Goal: Task Accomplishment & Management: Use online tool/utility

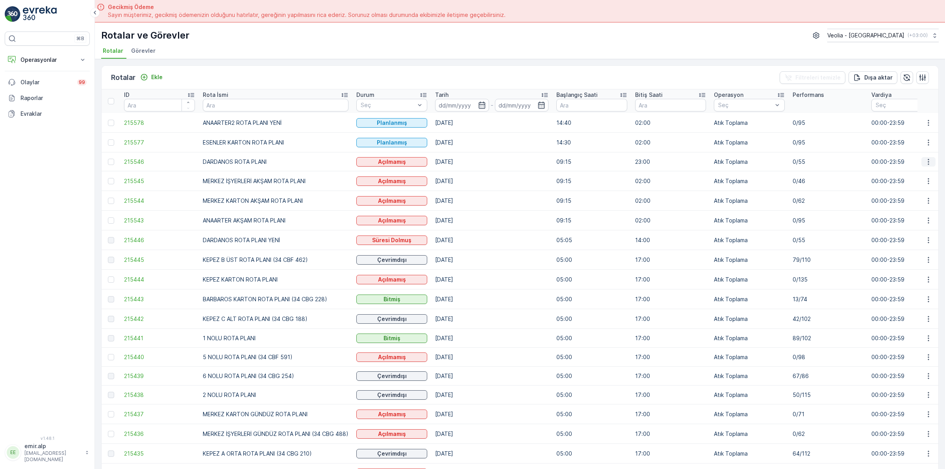
click at [927, 161] on icon "button" at bounding box center [929, 162] width 8 height 8
click at [909, 203] on span "Atanan Kişiyi Değiştir" at bounding box center [906, 207] width 55 height 8
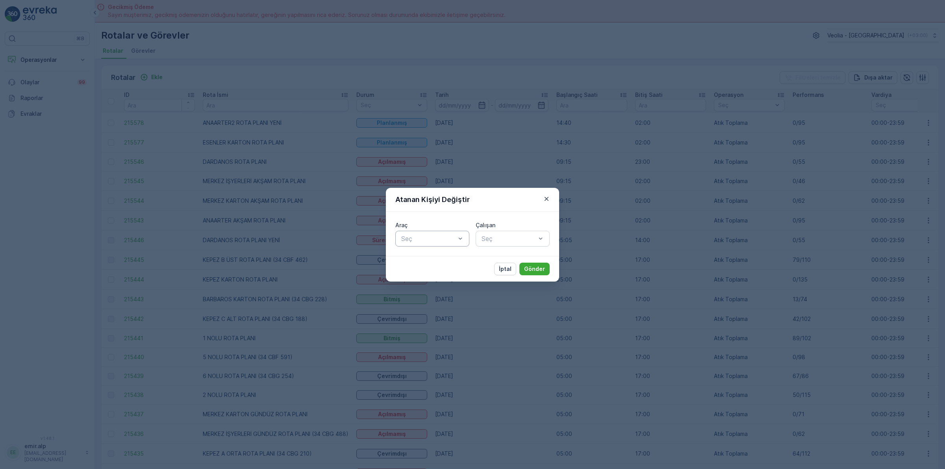
click at [448, 238] on div at bounding box center [428, 238] width 56 height 7
type input "220"
click at [432, 256] on span "34 CBG 220" at bounding box center [418, 257] width 36 height 7
click at [496, 235] on div at bounding box center [509, 238] width 56 height 7
type input "EZE"
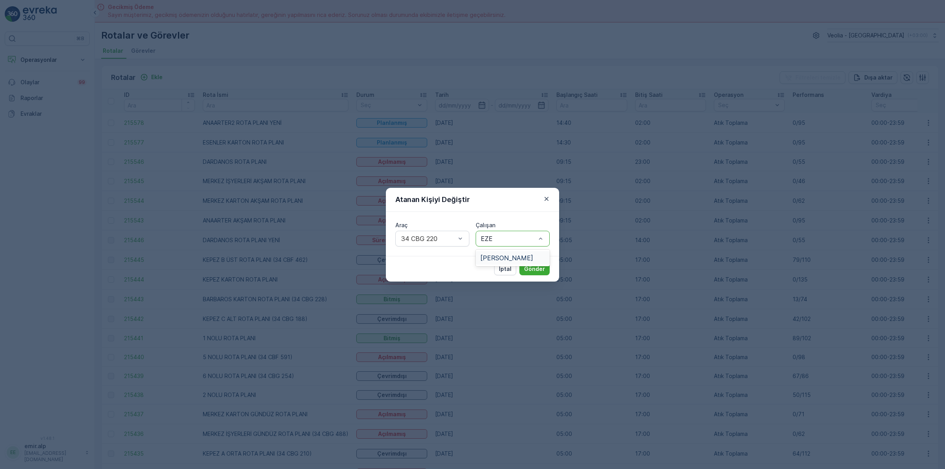
click at [501, 257] on span "[PERSON_NAME]" at bounding box center [506, 257] width 53 height 7
click at [548, 268] on button "Gönder" at bounding box center [534, 269] width 30 height 13
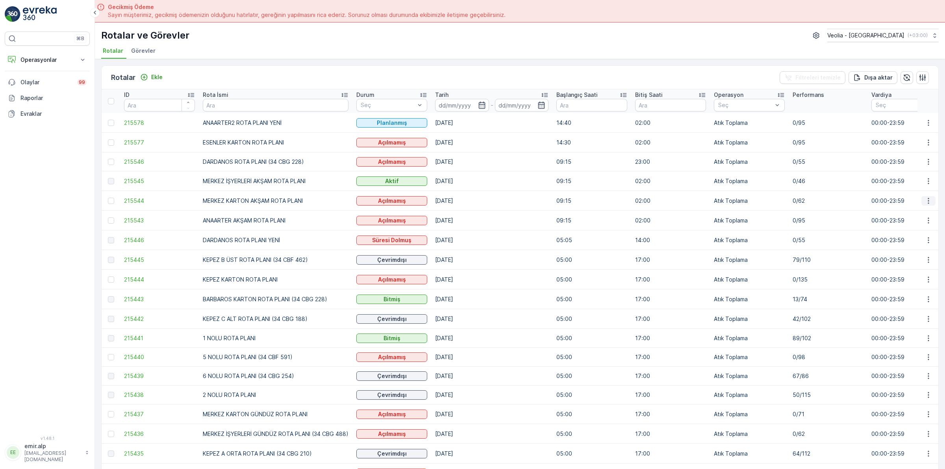
click at [922, 200] on button "button" at bounding box center [928, 200] width 14 height 9
click at [906, 245] on span "Atanan Kişiyi Değiştir" at bounding box center [906, 246] width 55 height 8
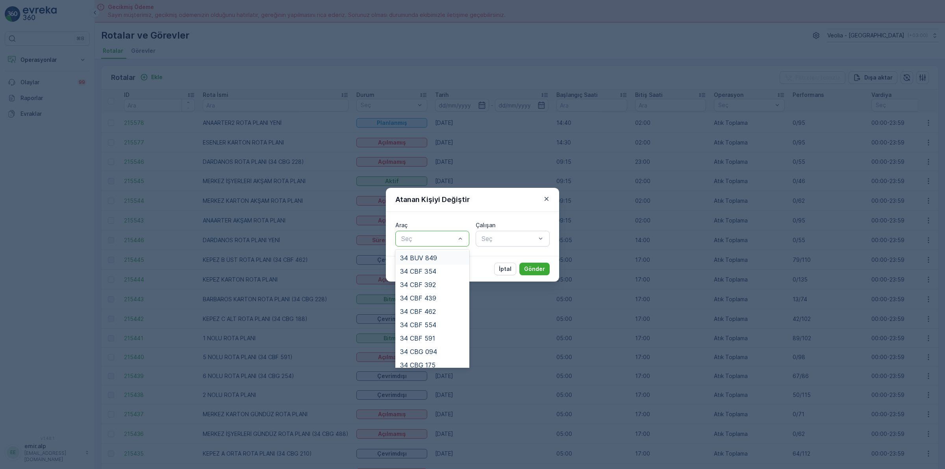
click at [428, 239] on div at bounding box center [428, 238] width 56 height 7
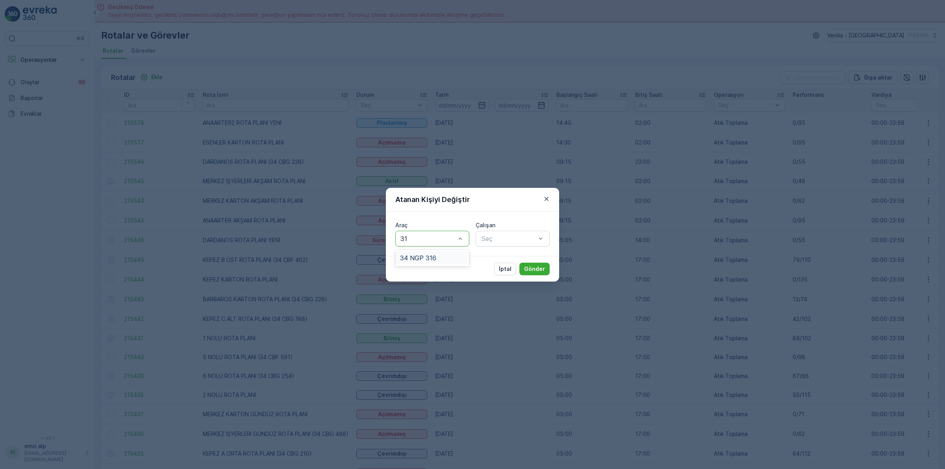
type input "316"
click at [443, 262] on div "34 NGP 316" at bounding box center [432, 257] width 74 height 13
click at [502, 235] on div at bounding box center [509, 238] width 56 height 7
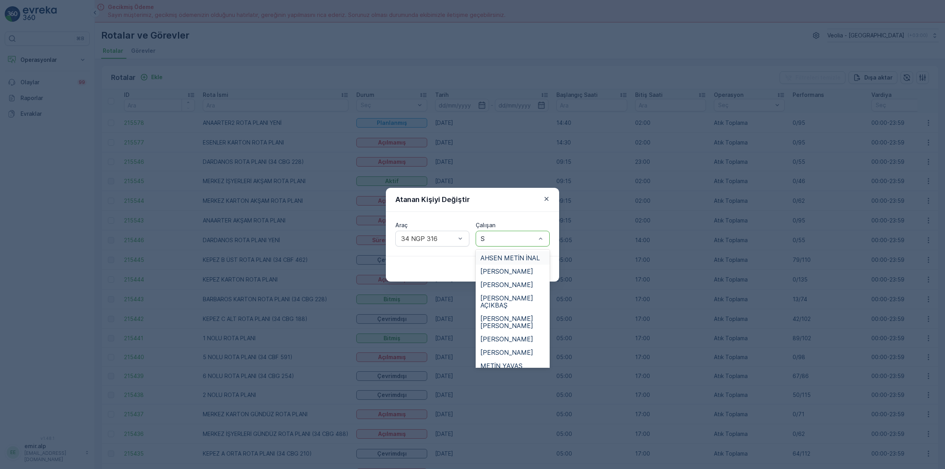
type input "SA"
click at [520, 302] on div "SALİH UÇAR" at bounding box center [512, 305] width 65 height 7
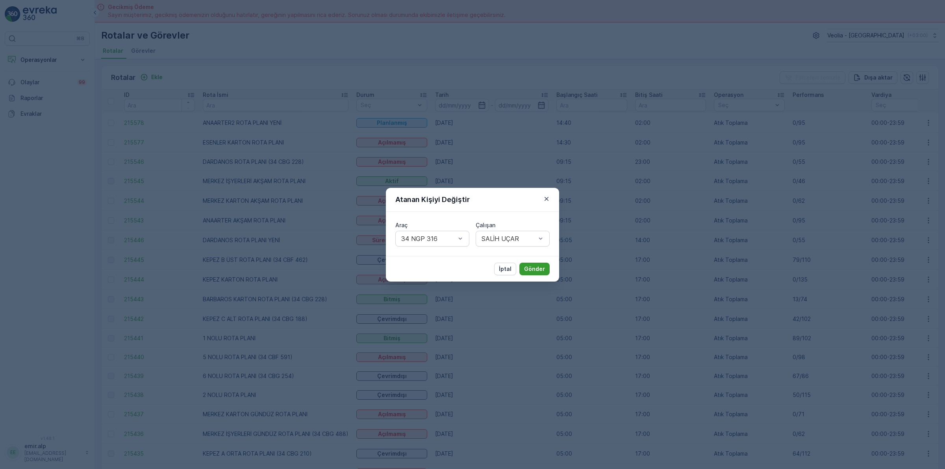
click at [534, 265] on p "Gönder" at bounding box center [534, 269] width 21 height 8
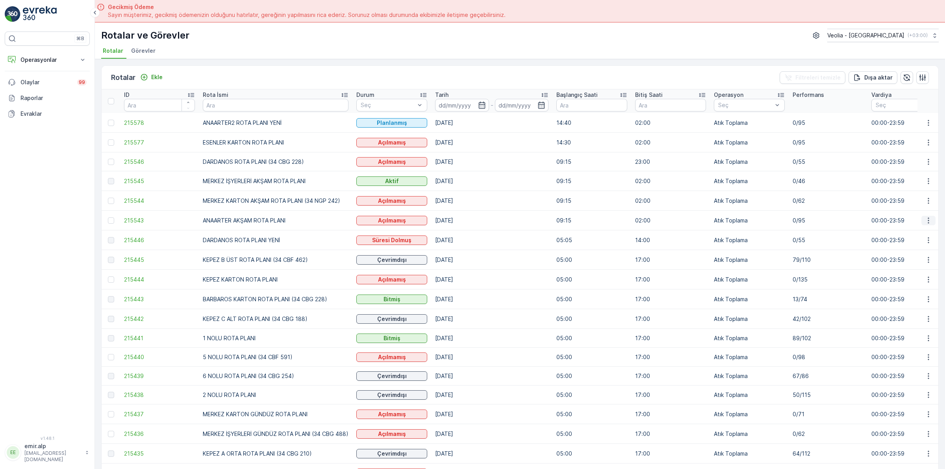
click at [925, 219] on icon "button" at bounding box center [929, 221] width 8 height 8
click at [916, 263] on span "Atanan Kişiyi Değiştir" at bounding box center [906, 265] width 55 height 8
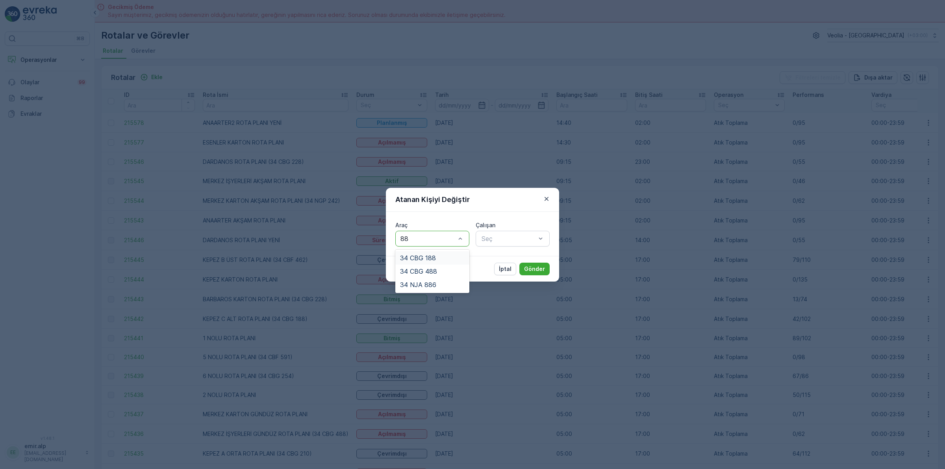
type input "886"
click at [438, 257] on div "34 NJA 886" at bounding box center [432, 257] width 65 height 7
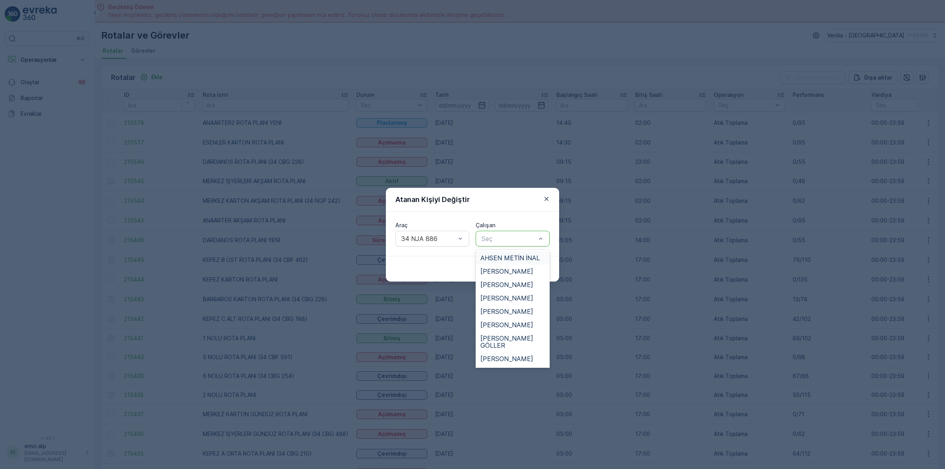
click at [498, 235] on div at bounding box center [509, 238] width 56 height 7
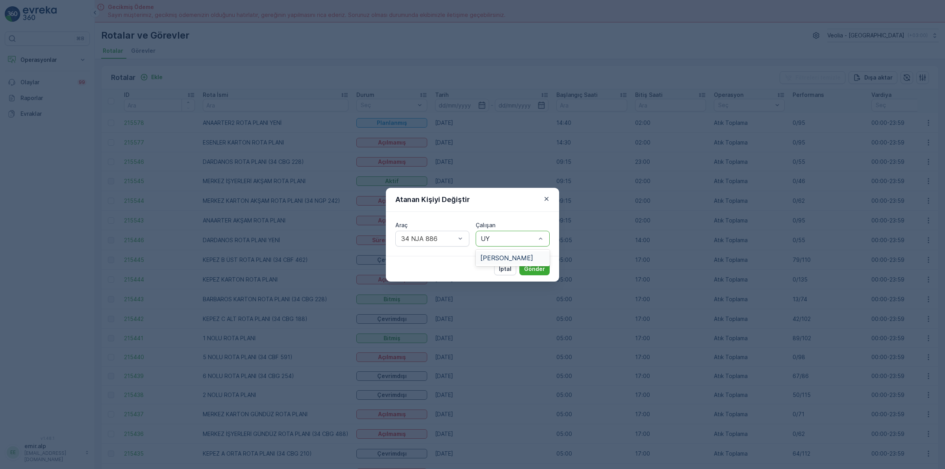
type input "UYG"
click at [496, 257] on span "[PERSON_NAME]" at bounding box center [506, 257] width 53 height 7
click at [542, 264] on button "Gönder" at bounding box center [534, 269] width 30 height 13
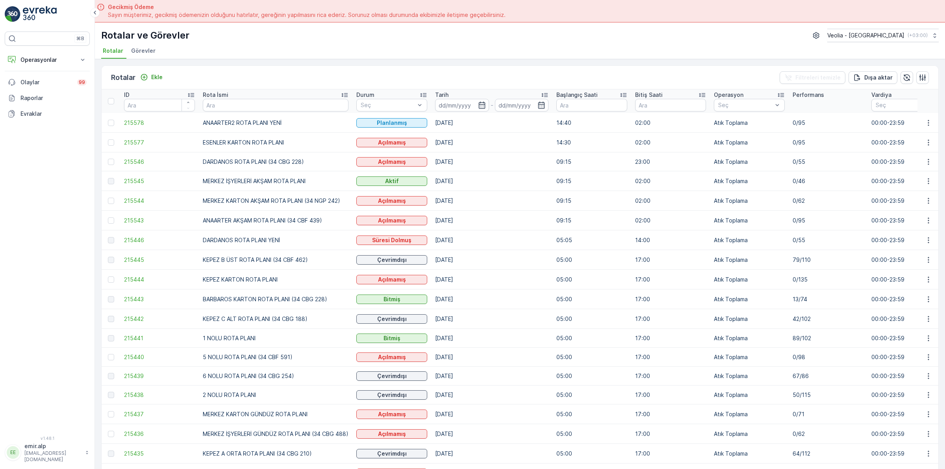
click at [459, 174] on td "[DATE]" at bounding box center [491, 181] width 121 height 20
click at [528, 211] on td "[DATE]" at bounding box center [491, 221] width 121 height 20
